Goal: Transaction & Acquisition: Download file/media

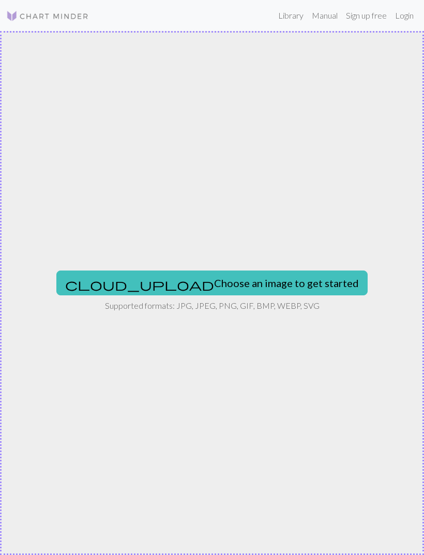
click at [21, 20] on img at bounding box center [47, 16] width 83 height 12
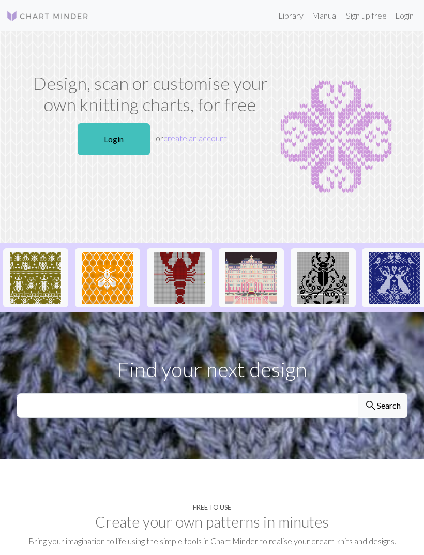
click at [175, 292] on img at bounding box center [180, 278] width 52 height 52
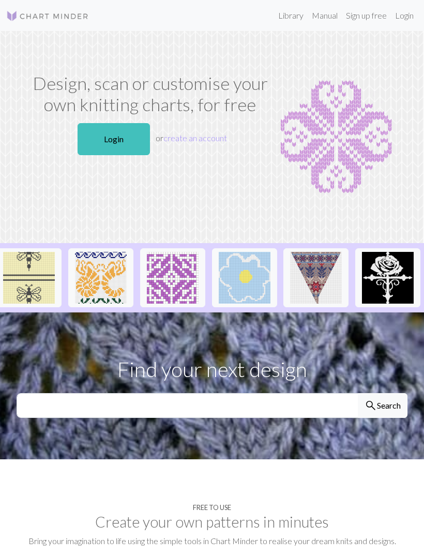
click at [110, 131] on link "Login" at bounding box center [114, 139] width 72 height 32
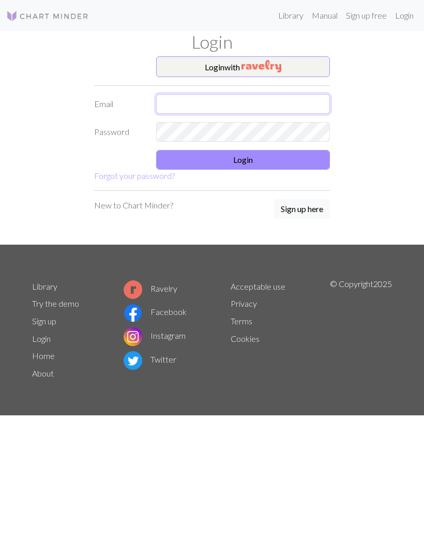
click at [245, 110] on input "text" at bounding box center [243, 104] width 174 height 20
type input "[EMAIL_ADDRESS][DOMAIN_NAME]"
click at [288, 168] on button "Login" at bounding box center [243, 160] width 174 height 20
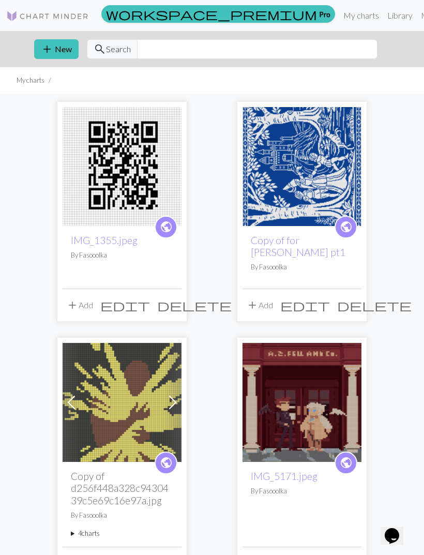
click at [58, 13] on img at bounding box center [47, 16] width 83 height 12
click at [46, 11] on img at bounding box center [47, 16] width 83 height 12
click at [47, 17] on img at bounding box center [47, 16] width 83 height 12
click at [383, 23] on link "Library" at bounding box center [400, 15] width 34 height 21
click at [383, 16] on link "Library" at bounding box center [400, 15] width 34 height 21
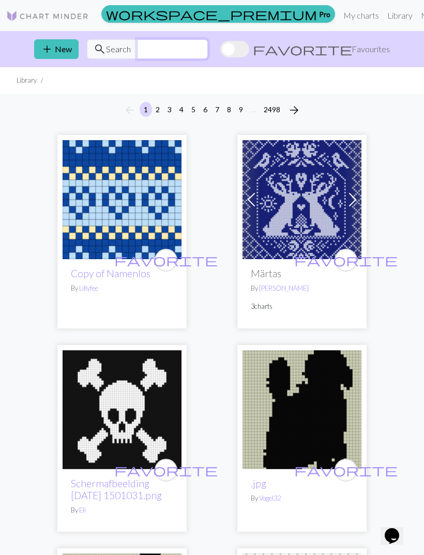
click at [208, 48] on input "text" at bounding box center [172, 49] width 71 height 20
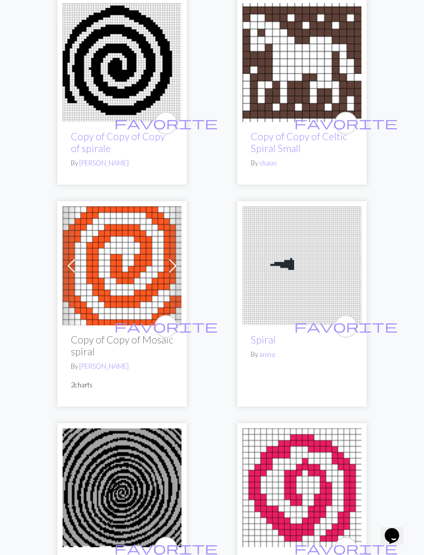
scroll to position [739, 0]
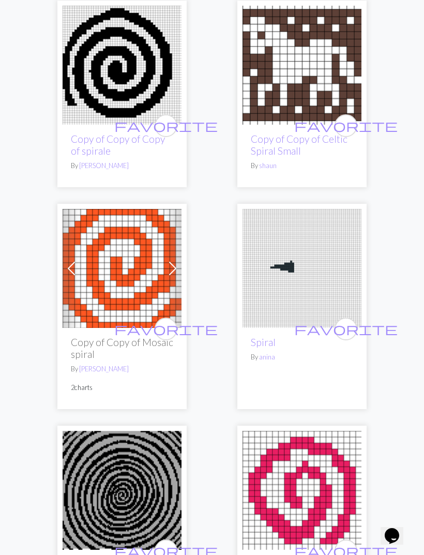
type input "Spiral"
click at [90, 547] on img at bounding box center [122, 490] width 119 height 119
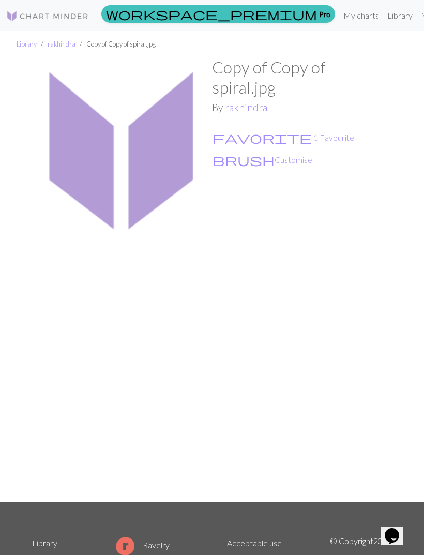
click at [244, 153] on button "brush Customise" at bounding box center [262, 159] width 101 height 13
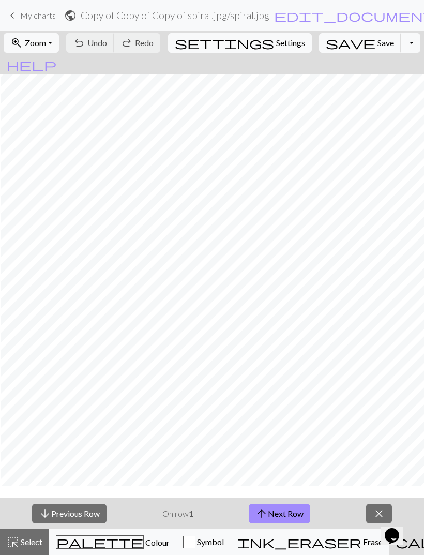
scroll to position [86, 182]
click at [33, 16] on span "My charts" at bounding box center [38, 15] width 36 height 10
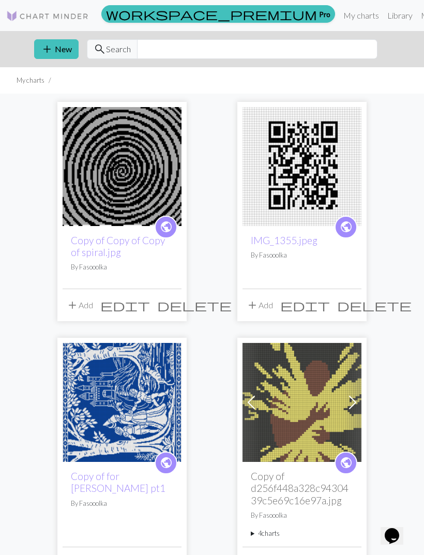
click at [383, 17] on link "Library" at bounding box center [400, 15] width 34 height 21
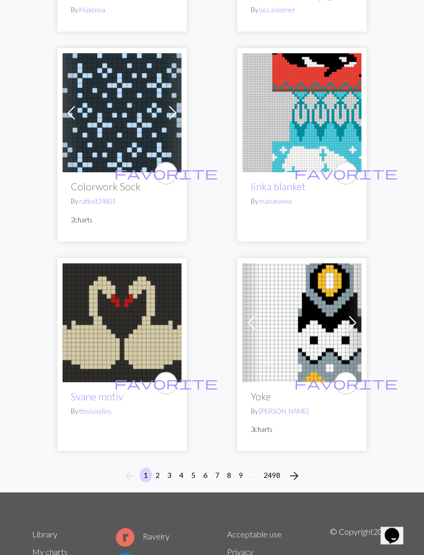
scroll to position [4874, 0]
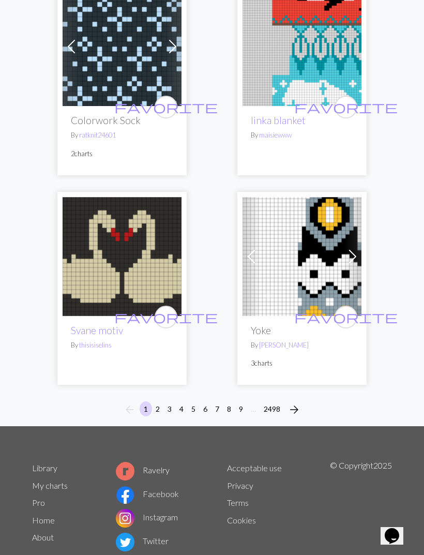
click at [295, 413] on span "arrow_forward" at bounding box center [294, 409] width 12 height 14
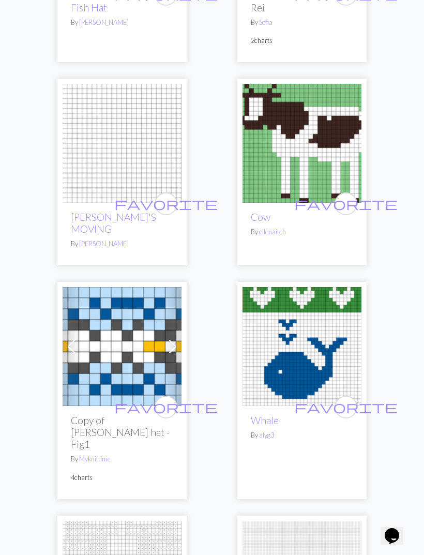
scroll to position [1251, 0]
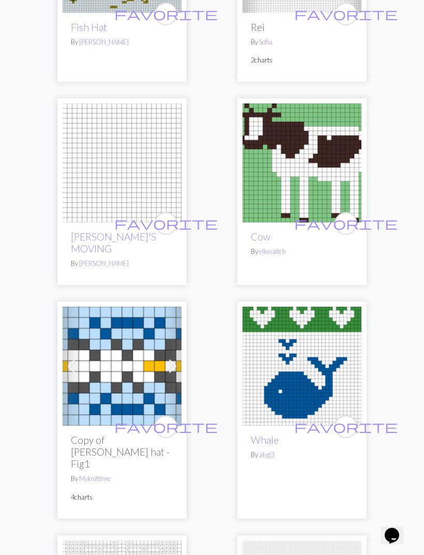
click at [345, 218] on span "favorite" at bounding box center [345, 224] width 103 height 16
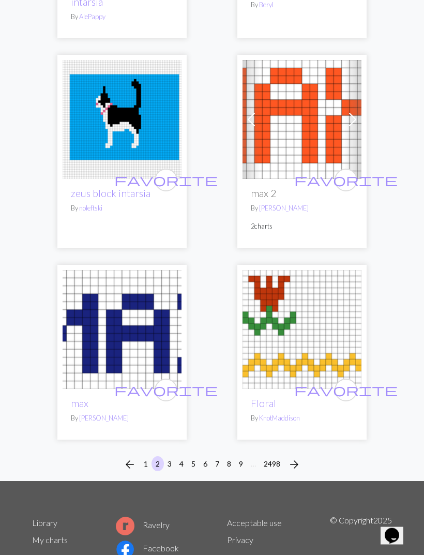
scroll to position [4922, 0]
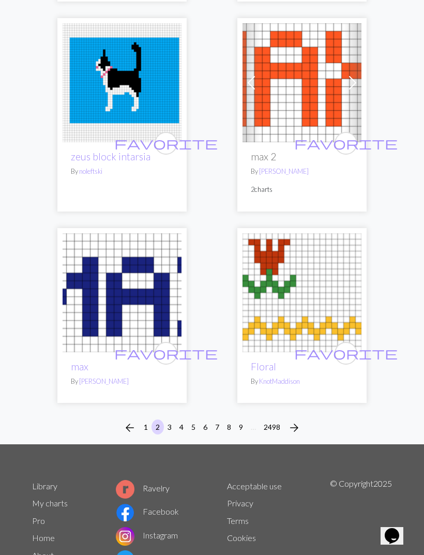
click at [292, 420] on span "arrow_forward" at bounding box center [294, 427] width 12 height 14
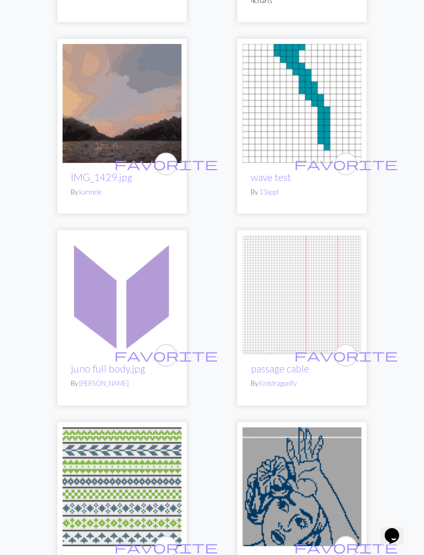
scroll to position [4838, 0]
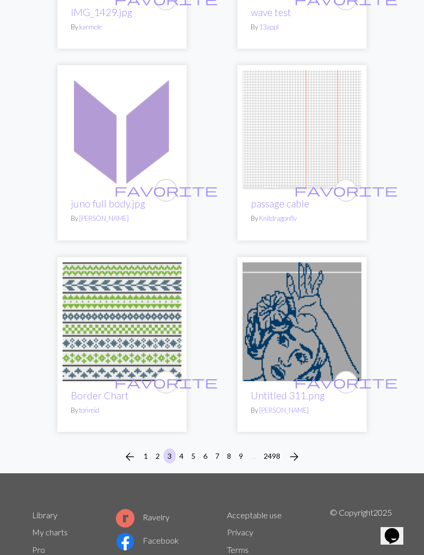
click at [300, 449] on span "arrow_forward" at bounding box center [294, 456] width 12 height 14
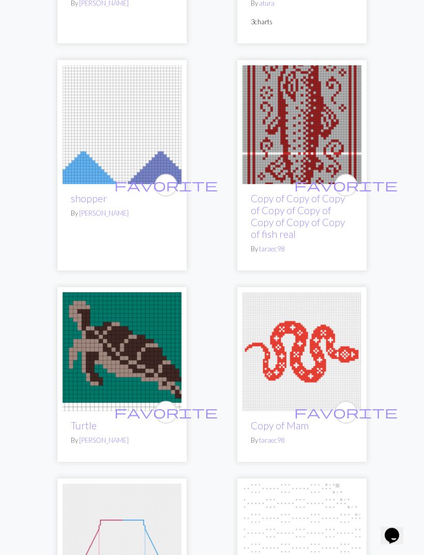
scroll to position [1071, 0]
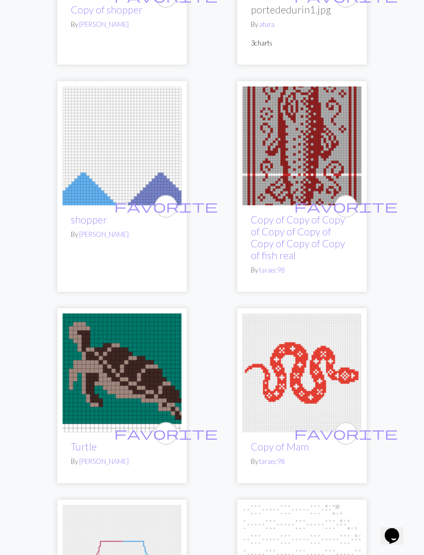
click at [292, 239] on link "Copy of Copy of Copy of Copy of Copy of Copy of Copy of Copy of fish real" at bounding box center [298, 238] width 94 height 48
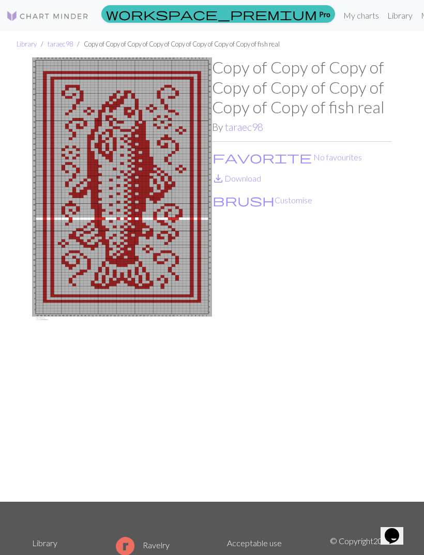
click at [254, 179] on link "save_alt Download" at bounding box center [236, 178] width 49 height 10
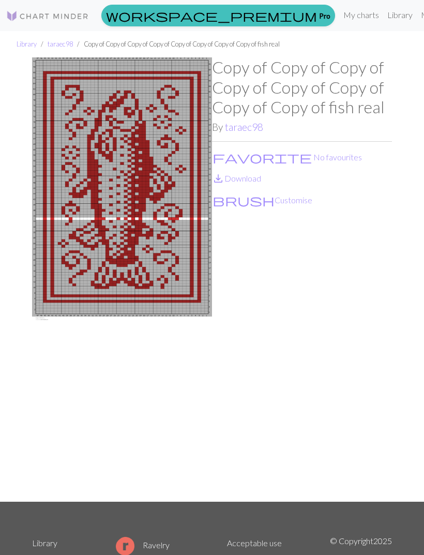
scroll to position [33, 0]
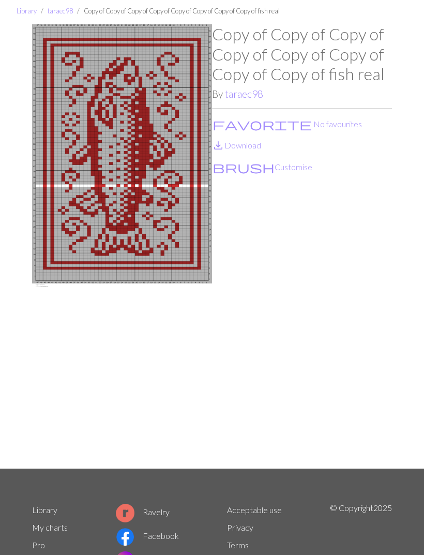
click at [310, 265] on div "Copy of Copy of Copy of Copy of Copy of Copy of Copy of Copy of fish real By ta…" at bounding box center [302, 246] width 180 height 444
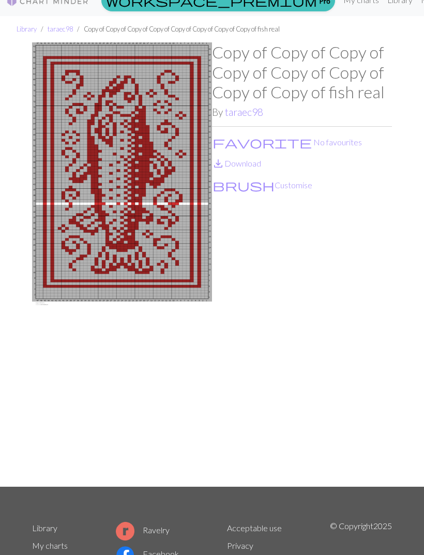
scroll to position [0, 0]
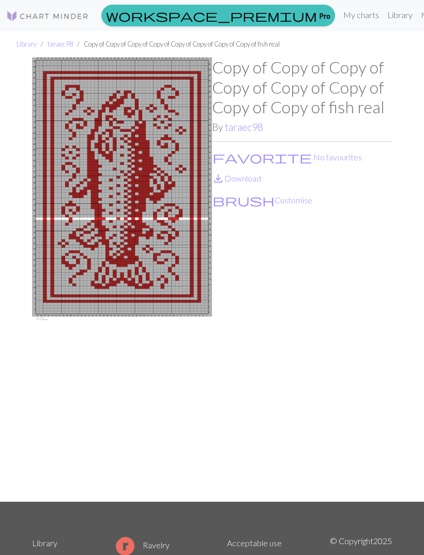
click at [150, 279] on img at bounding box center [122, 279] width 180 height 444
click at [302, 86] on h1 "Copy of Copy of Copy of Copy of Copy of Copy of Copy of Copy of fish real" at bounding box center [302, 86] width 180 height 59
click at [256, 177] on link "save_alt Download" at bounding box center [236, 178] width 49 height 10
